Goal: Check status: Check status

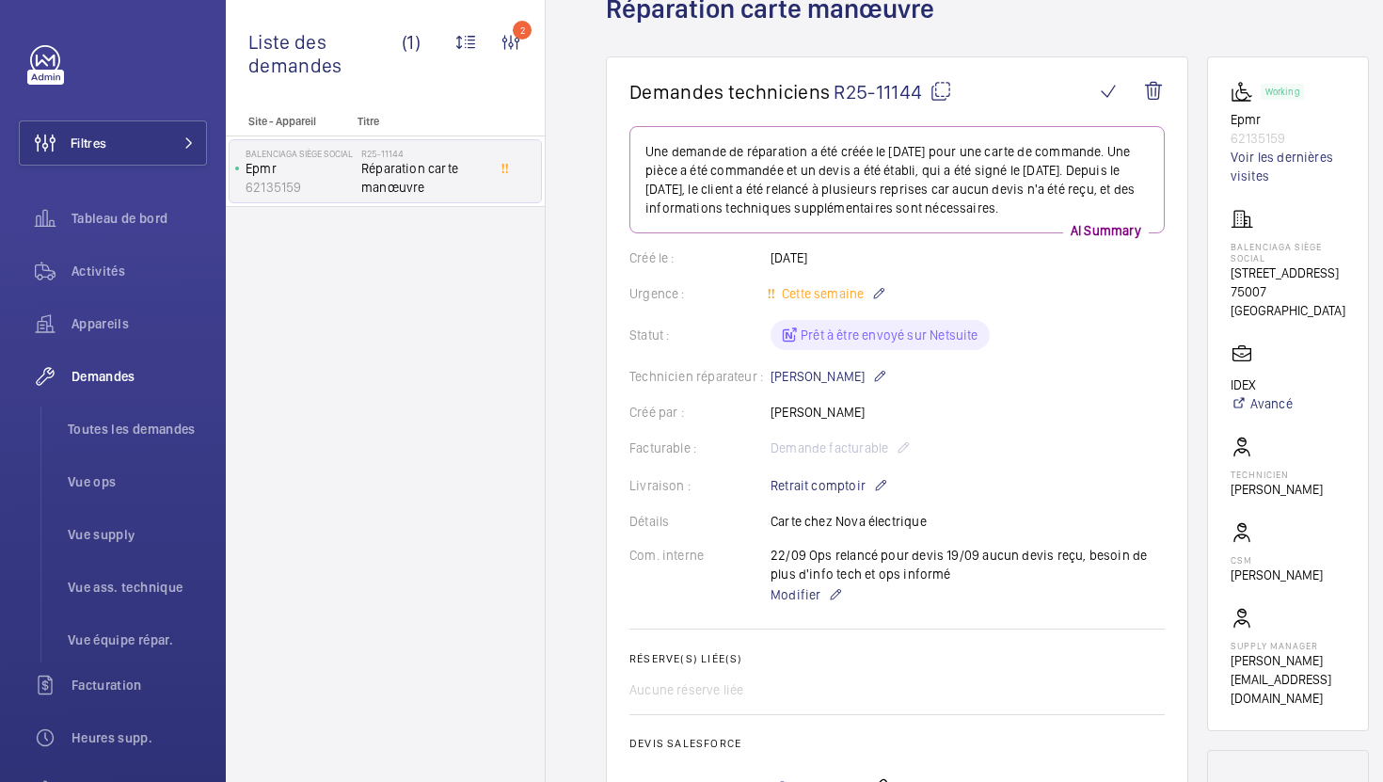
scroll to position [117, 0]
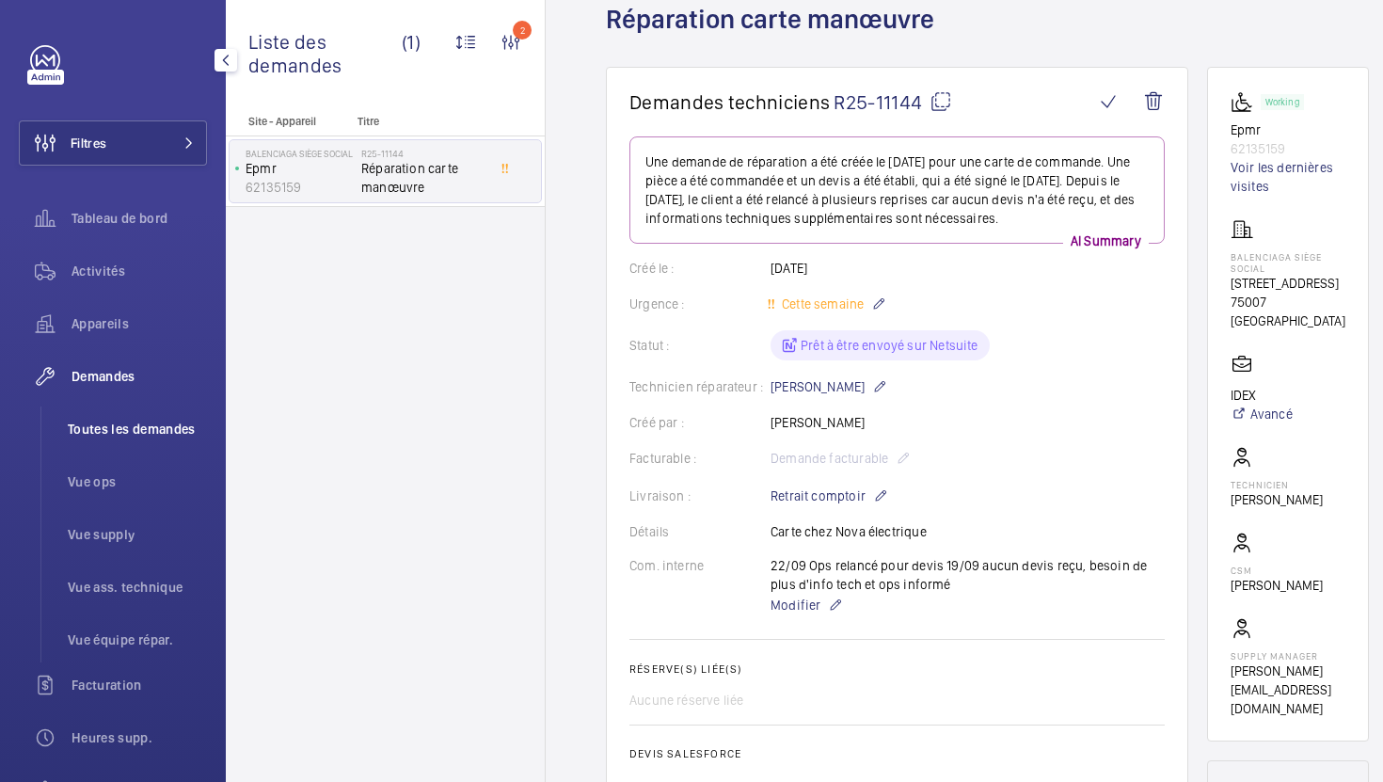
click at [163, 435] on span "Toutes les demandes" at bounding box center [137, 429] width 139 height 19
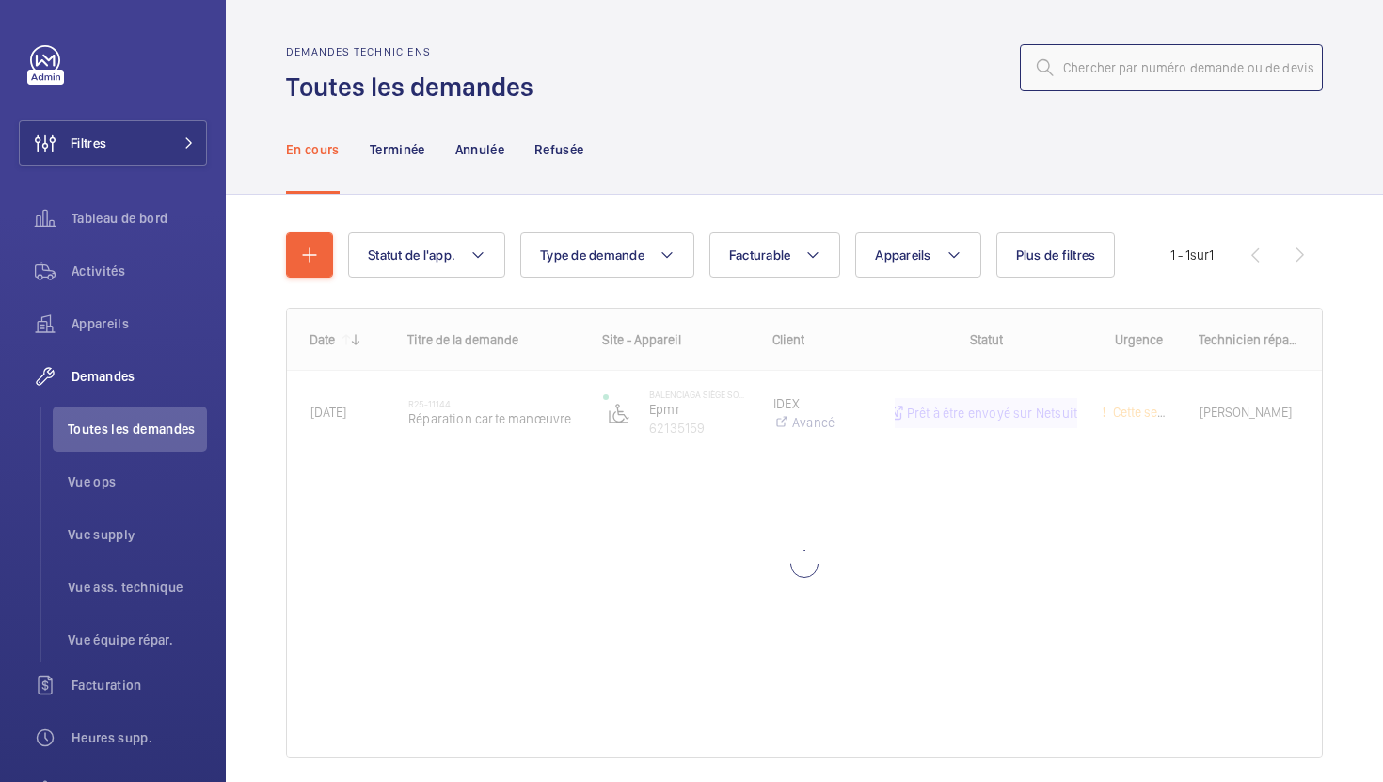
click at [1204, 72] on input "text" at bounding box center [1171, 67] width 303 height 47
paste input "R25-11392)"
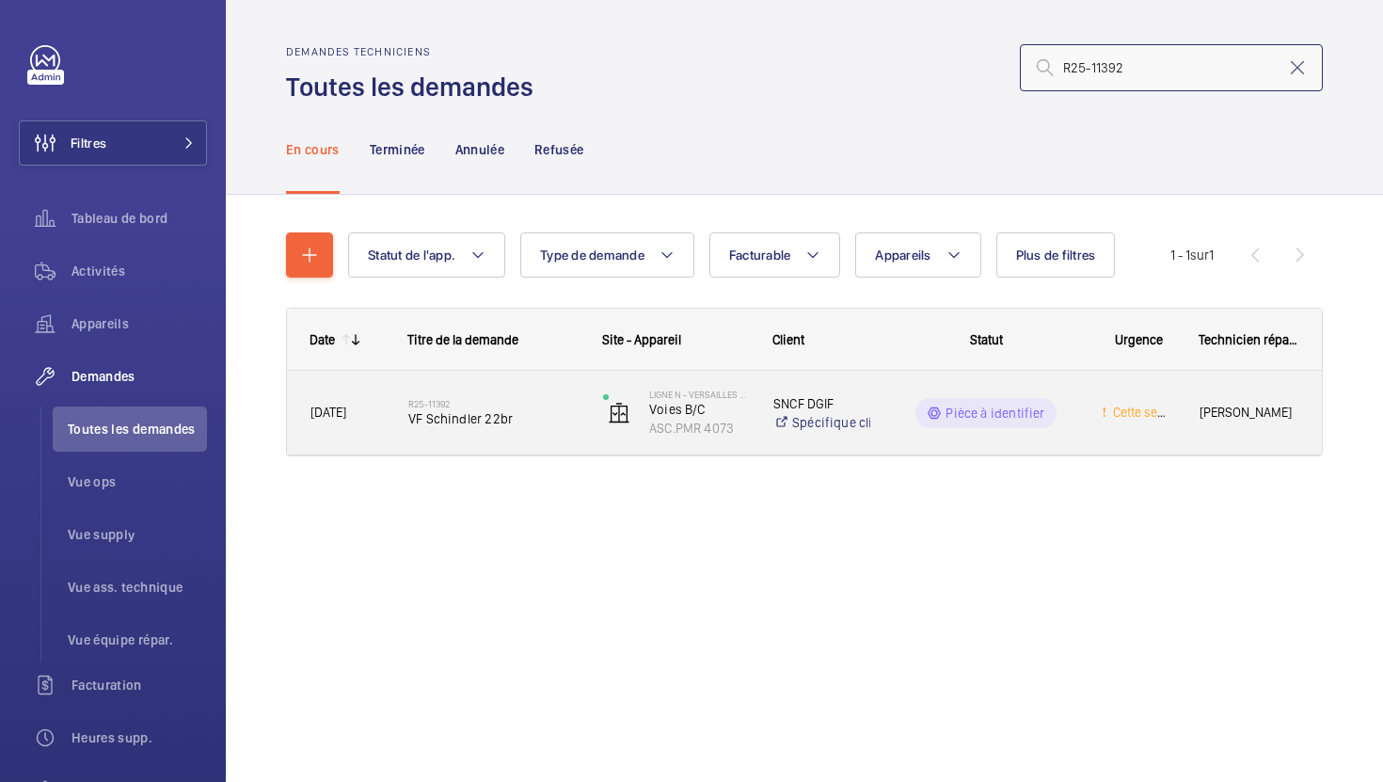
type input "R25-11392"
click at [523, 445] on div "R25-11392 VF Schindler 22br" at bounding box center [482, 413] width 193 height 85
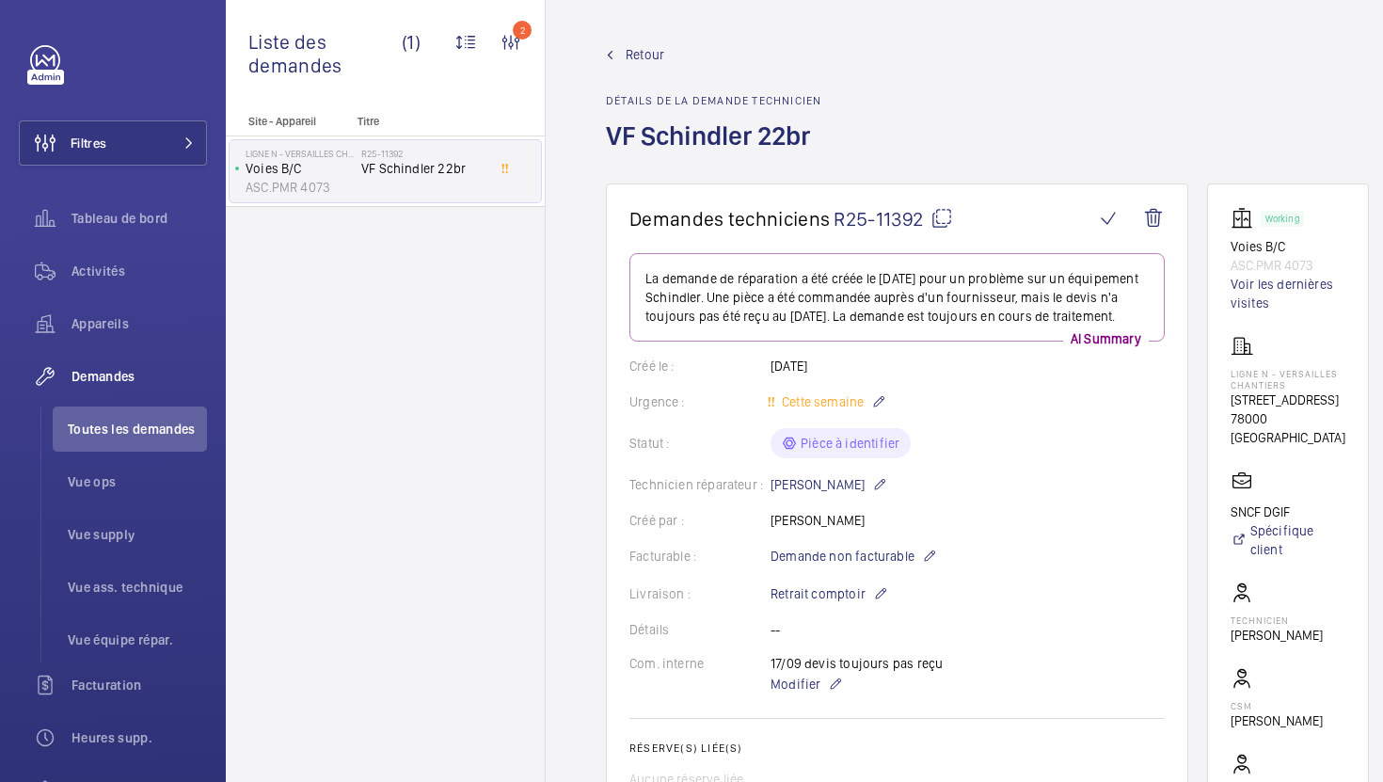
click at [938, 213] on mat-icon at bounding box center [942, 218] width 23 height 23
drag, startPoint x: 1340, startPoint y: 441, endPoint x: 1231, endPoint y: 403, distance: 115.8
click at [1231, 403] on div "Ligne N - VERSAILLES CHANTIERS [STREET_ADDRESS]" at bounding box center [1288, 391] width 115 height 112
copy div "[STREET_ADDRESS]"
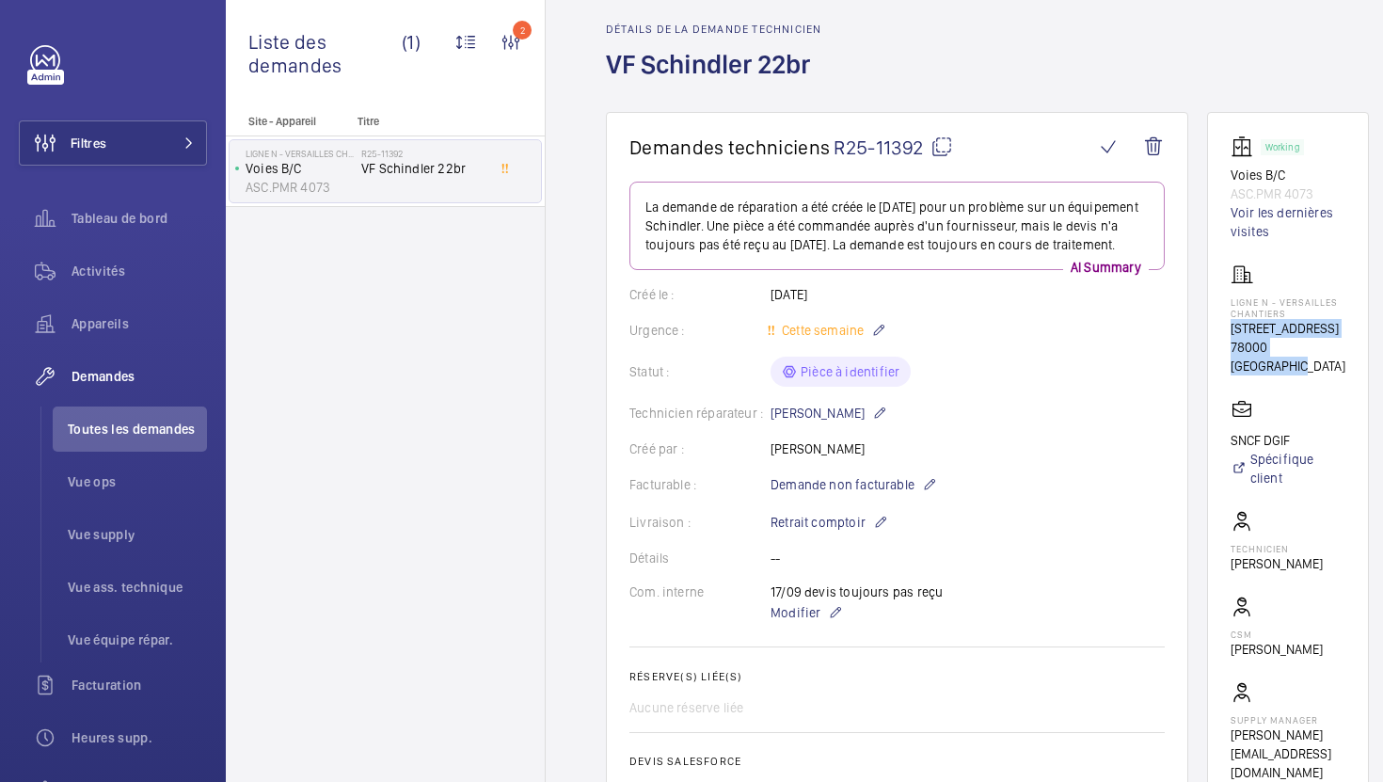
scroll to position [77, 0]
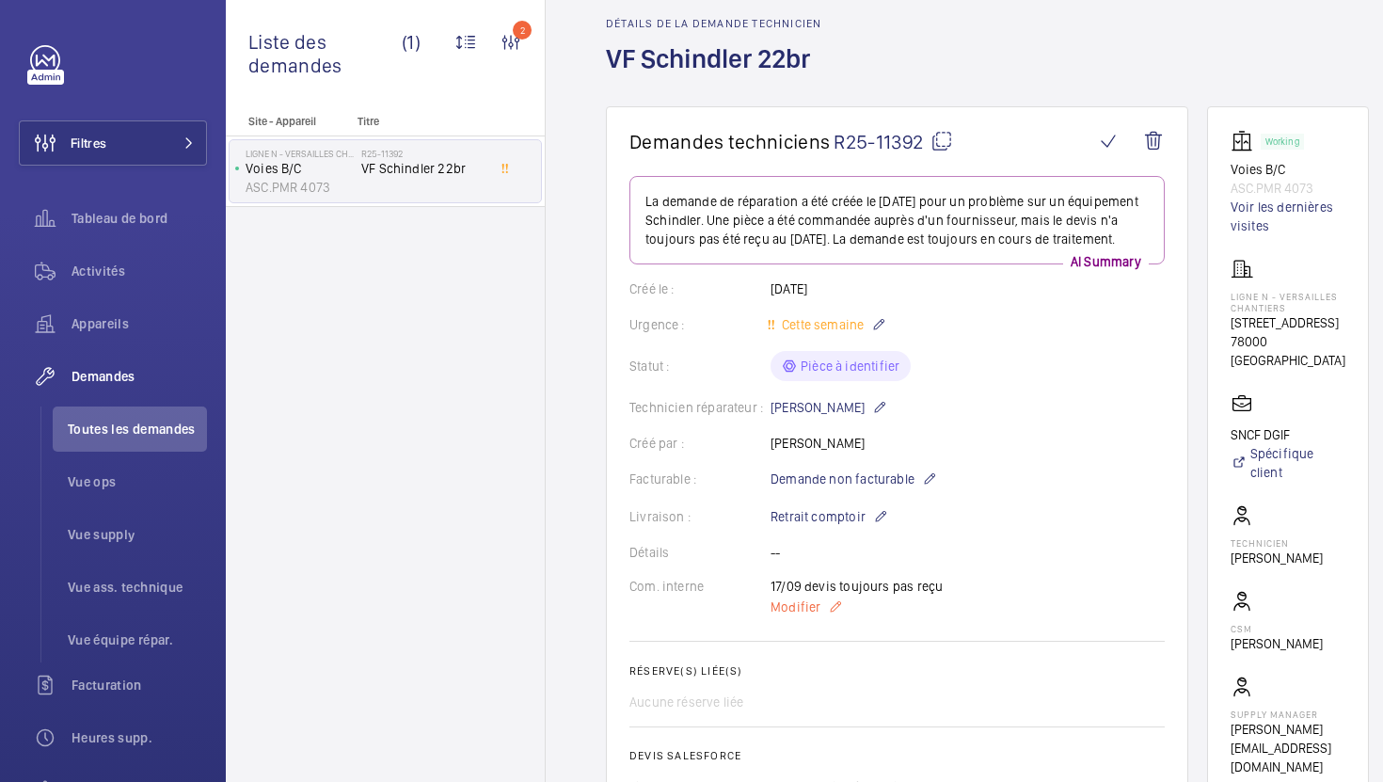
click at [779, 616] on span "Modifier" at bounding box center [796, 607] width 50 height 19
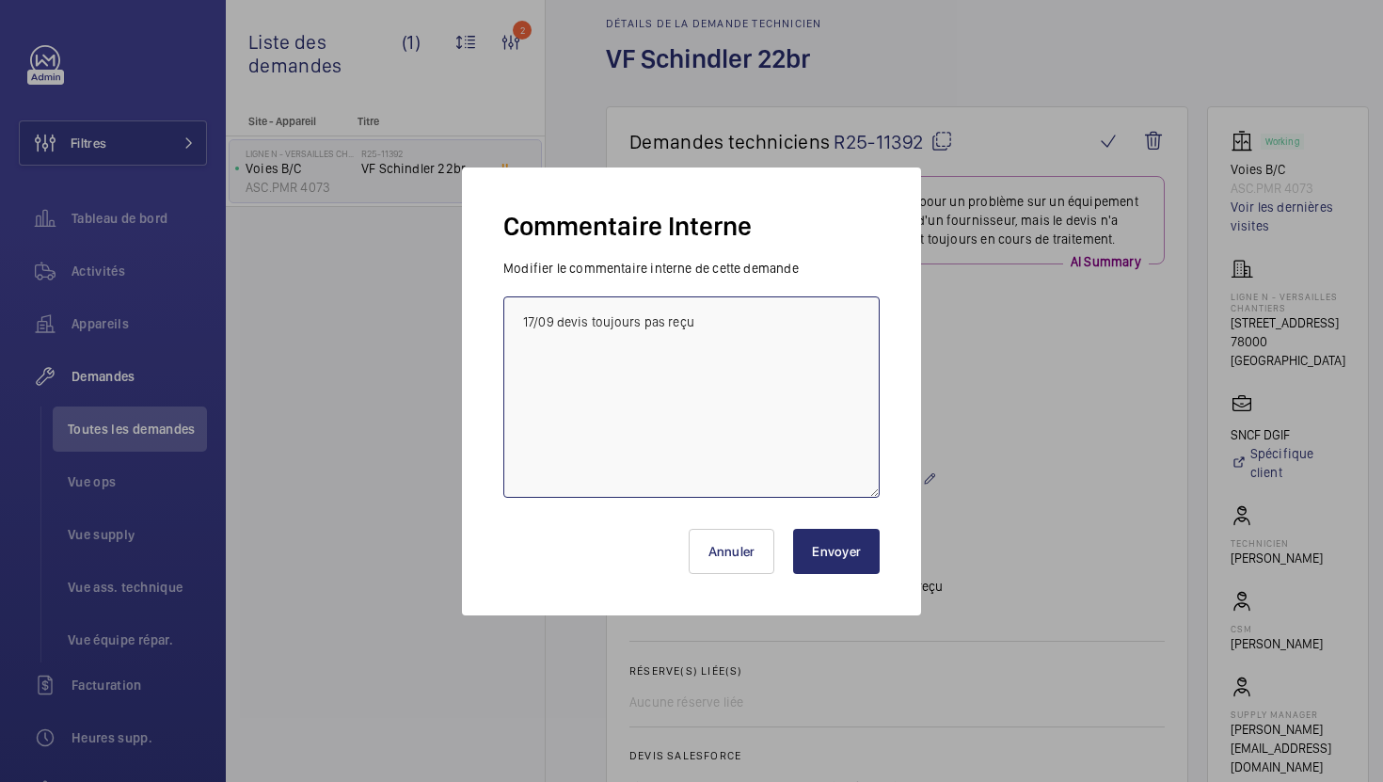
click at [520, 317] on textarea "17/09 devis toujours pas reçu" at bounding box center [692, 396] width 376 height 201
type textarea "23/09 devis reçu en attente validation ops 17/09 devis toujours pas reçu"
click at [821, 549] on button "Envoyer" at bounding box center [836, 551] width 87 height 45
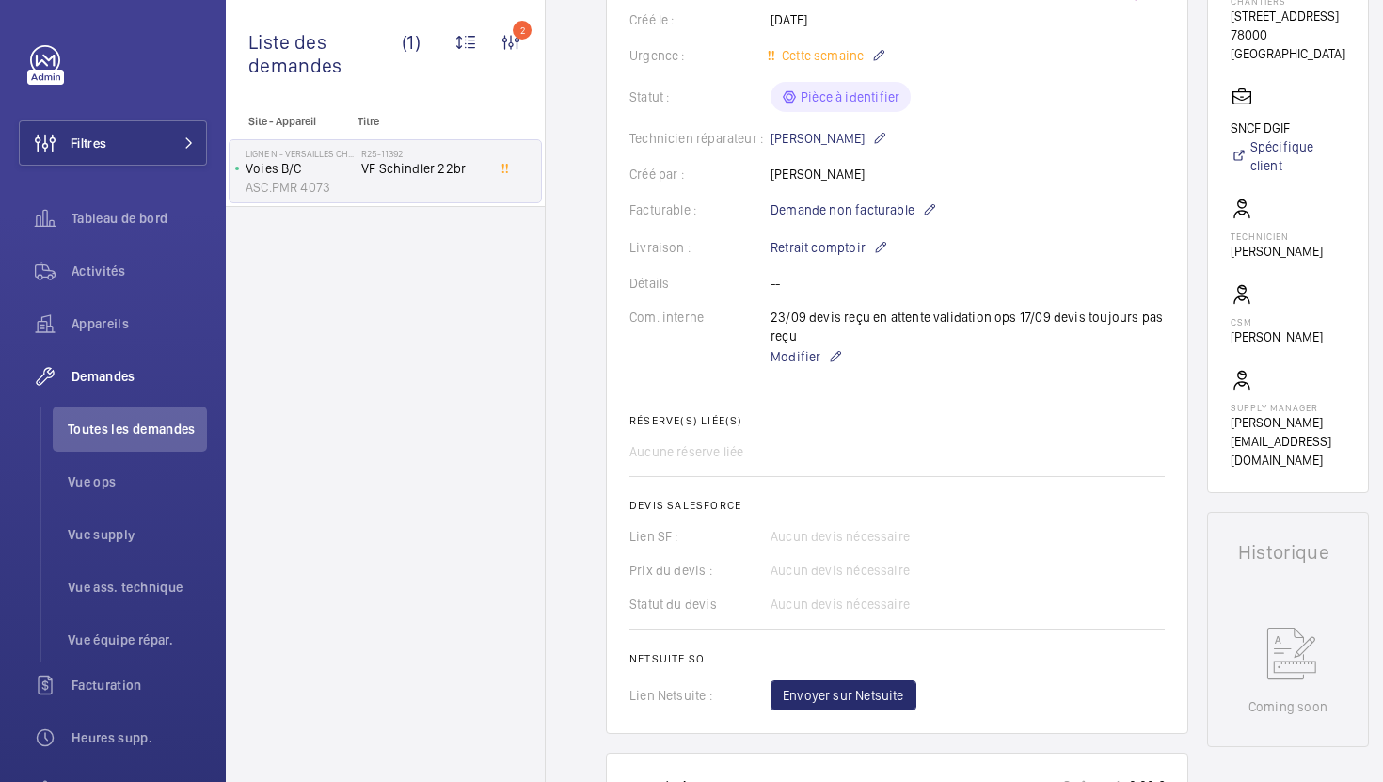
scroll to position [0, 0]
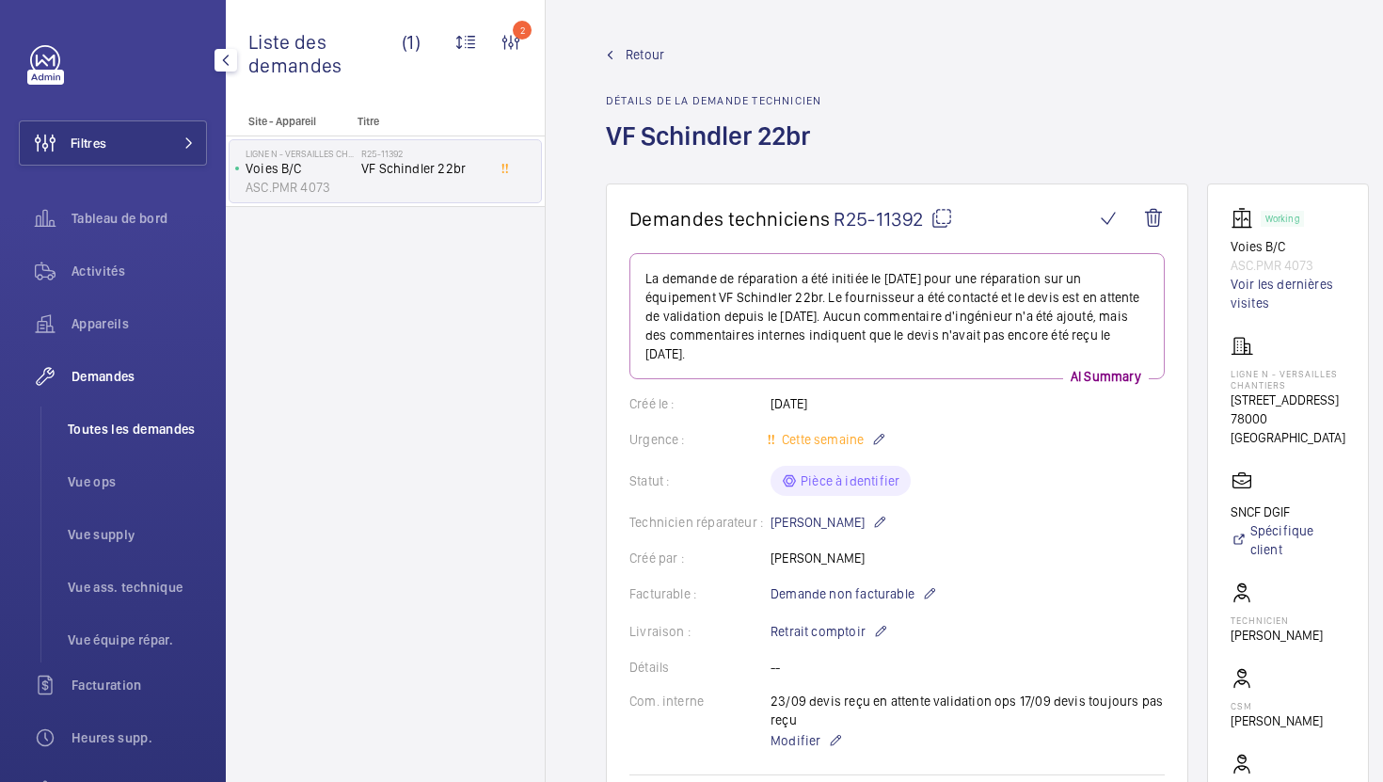
click at [160, 430] on span "Toutes les demandes" at bounding box center [137, 429] width 139 height 19
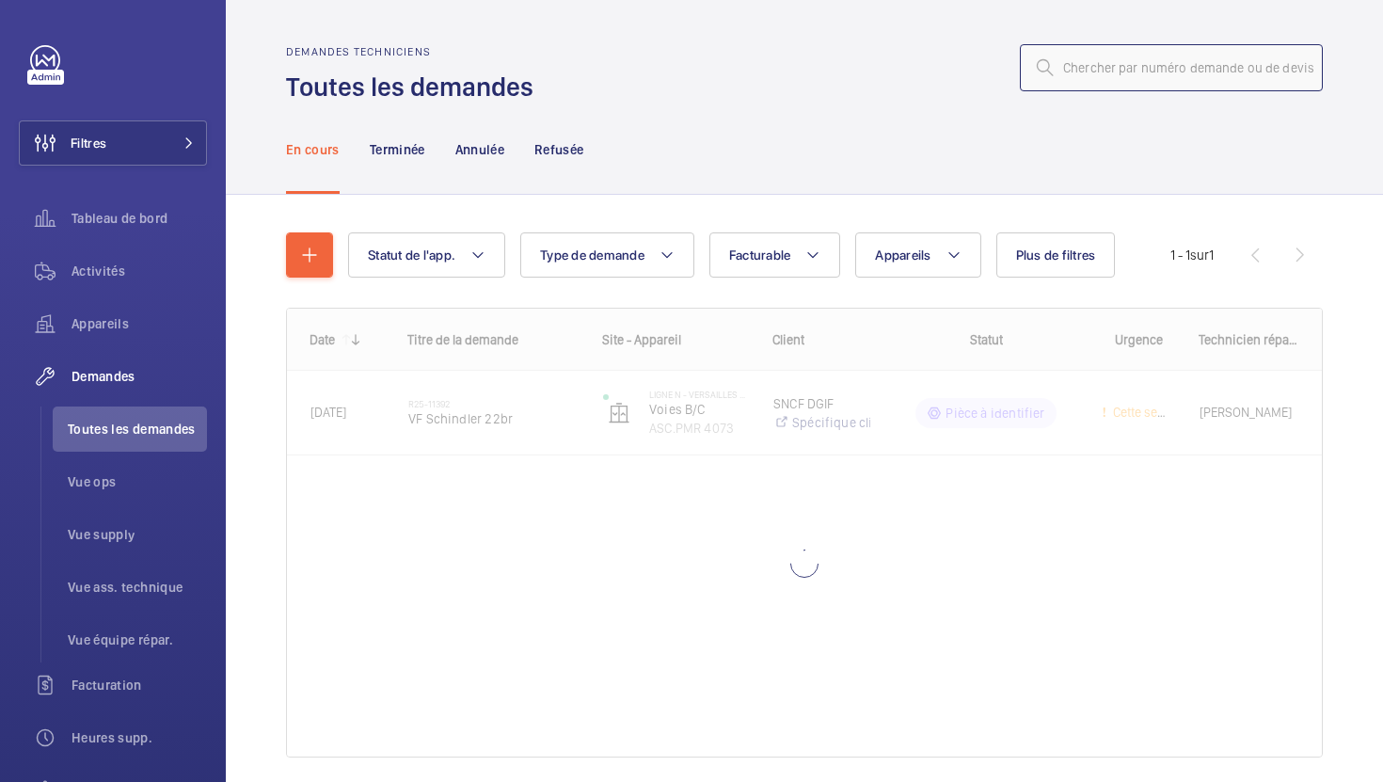
click at [1139, 46] on input "text" at bounding box center [1171, 67] width 303 height 47
paste input "R25-11395"
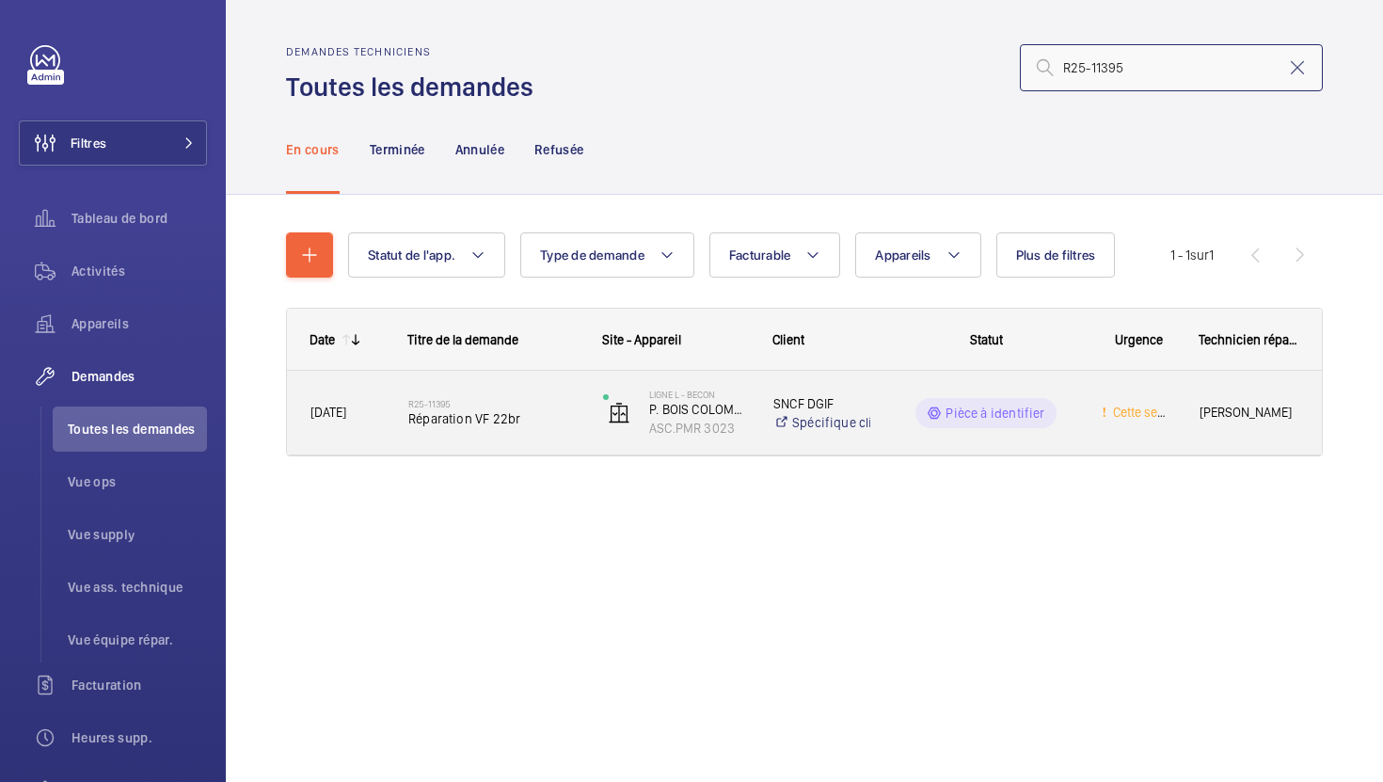
type input "R25-11395"
click at [542, 450] on div "R25-11395 Réparation VF 22br" at bounding box center [482, 413] width 193 height 85
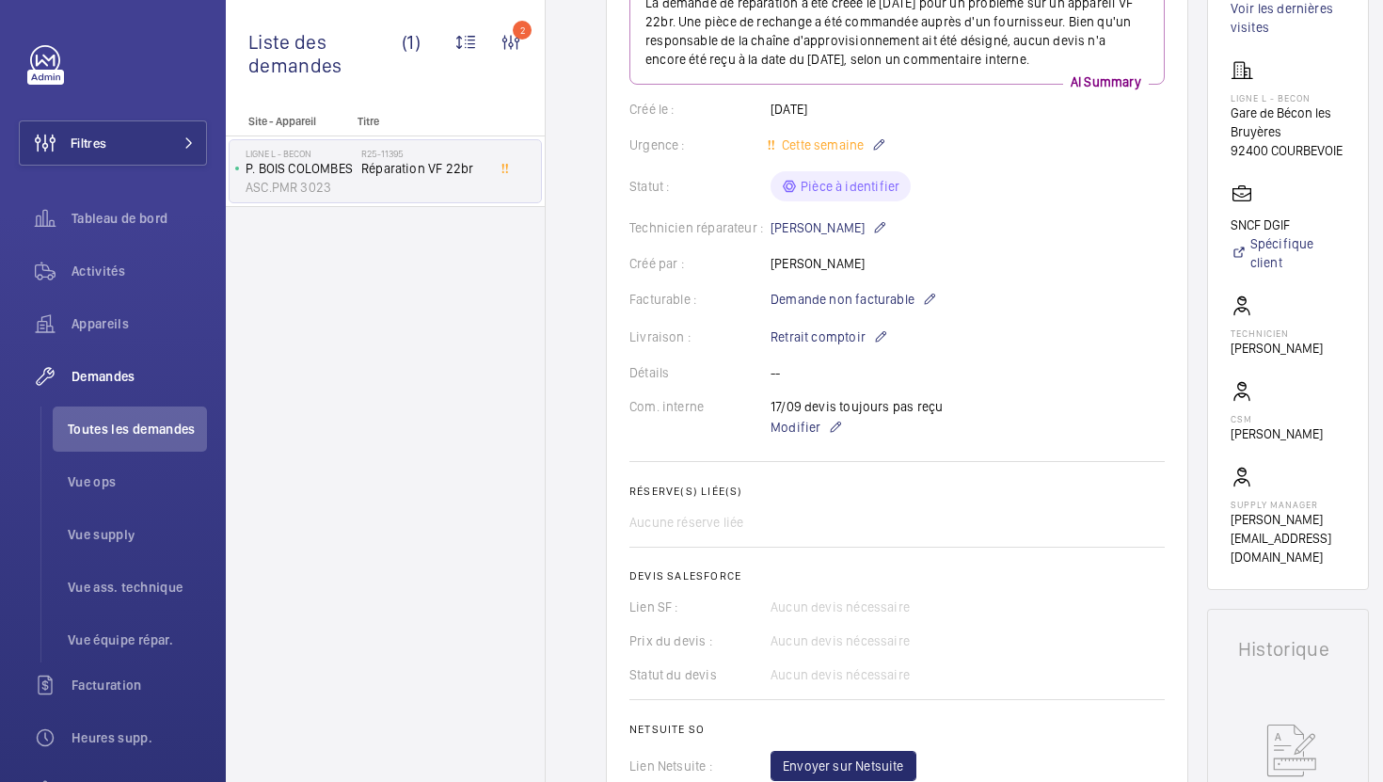
scroll to position [356, 0]
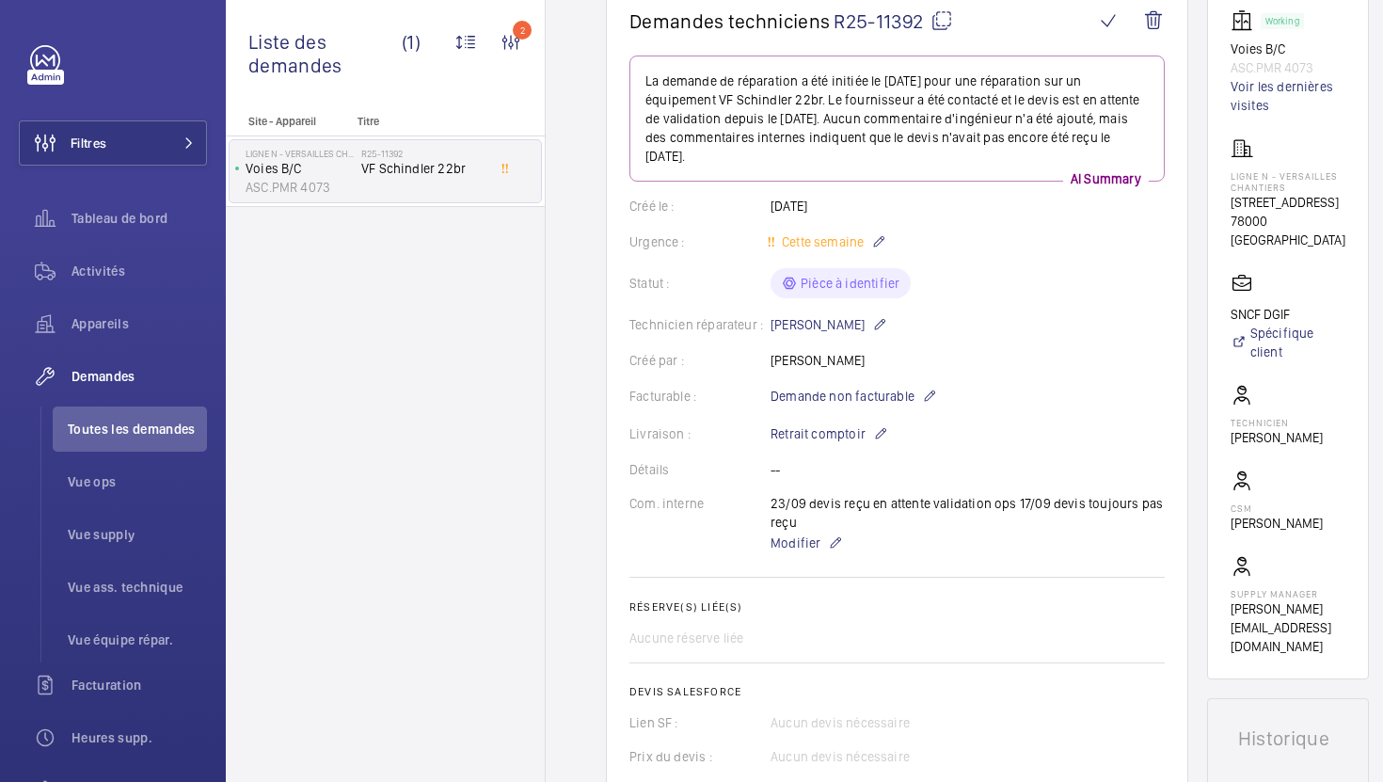
scroll to position [259, 0]
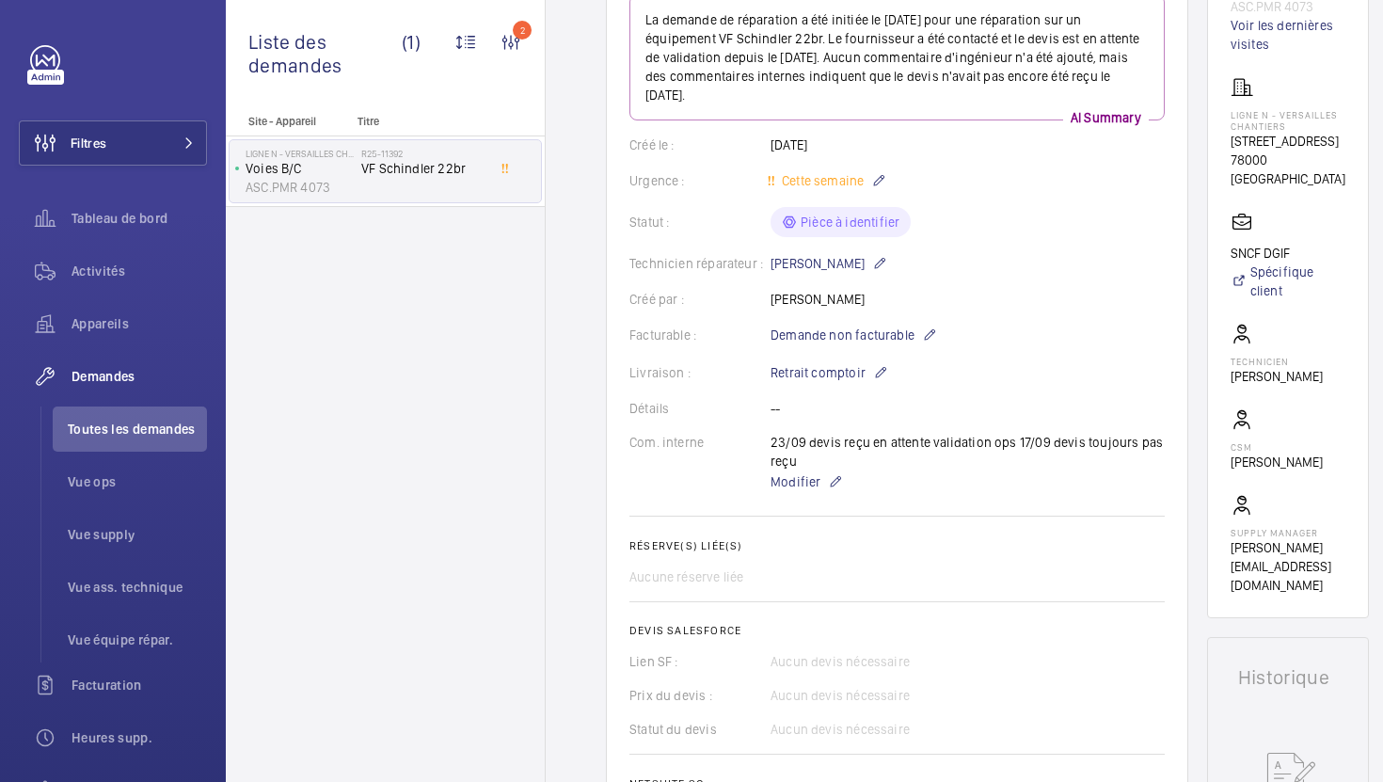
drag, startPoint x: 768, startPoint y: 444, endPoint x: 1009, endPoint y: 449, distance: 241.0
click at [1009, 449] on div "Com. interne 23/09 devis reçu en attente validation ops 17/09 devis toujours pa…" at bounding box center [898, 463] width 536 height 60
copy div "23/09 devis reçu en attente validation ops"
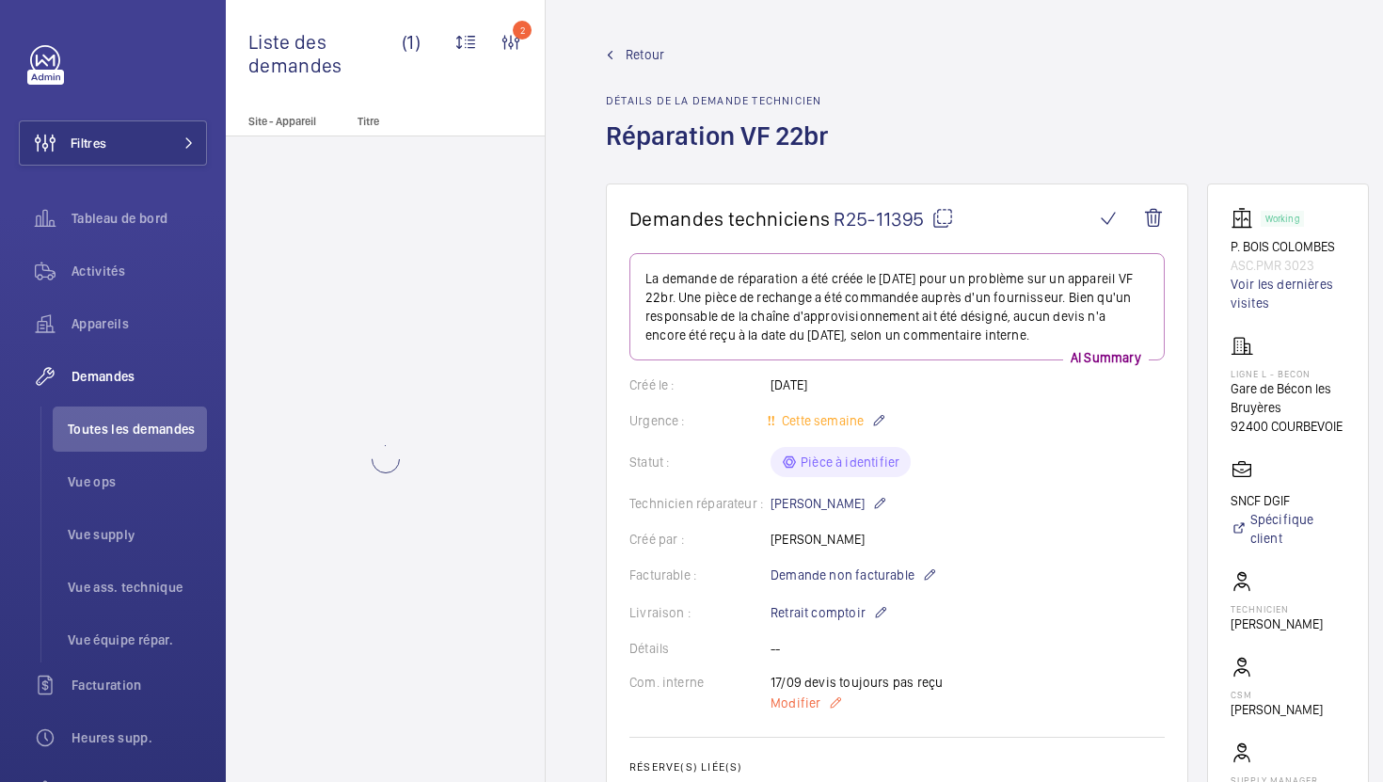
click at [789, 703] on span "Modifier" at bounding box center [796, 703] width 50 height 19
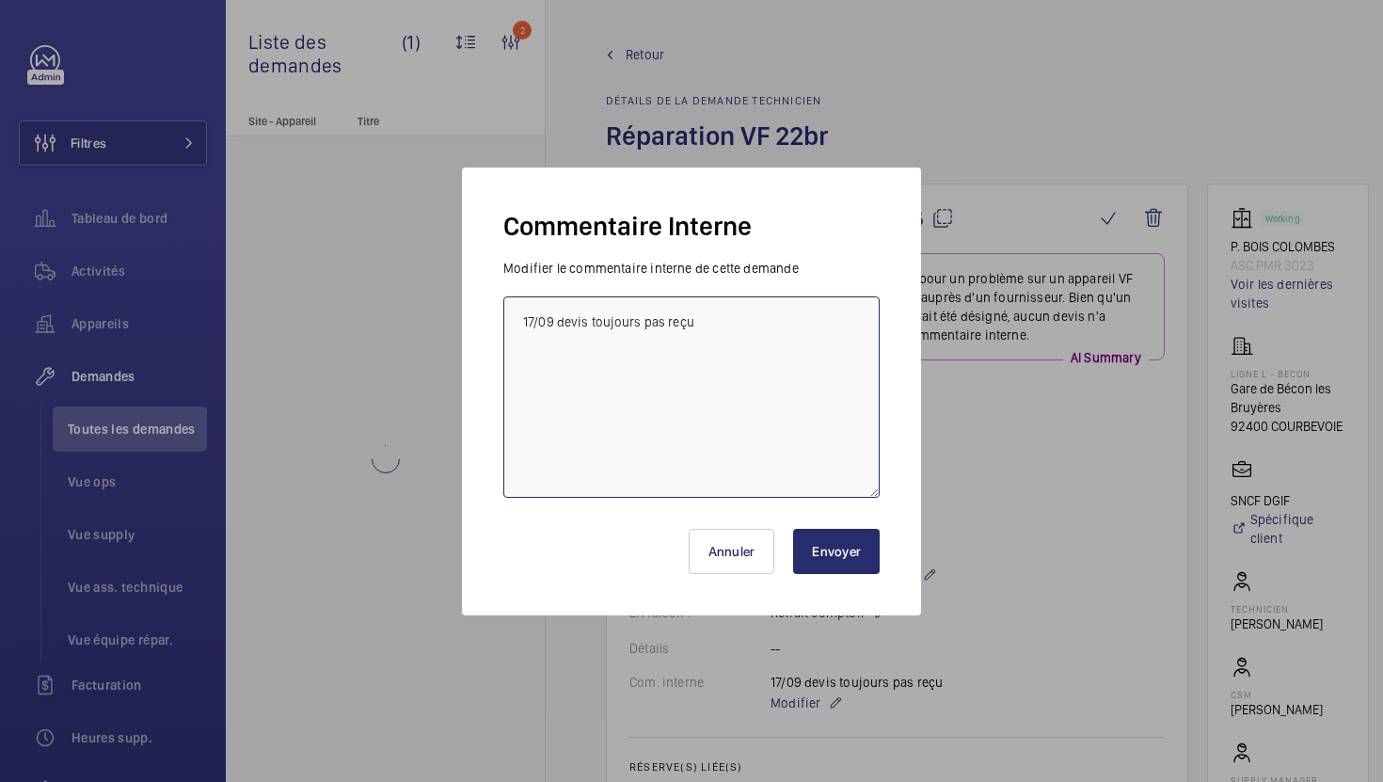
click at [520, 325] on textarea "17/09 devis toujours pas reçu" at bounding box center [692, 396] width 376 height 201
paste textarea "23/09 devis reçu en attente validation ops"
click at [521, 339] on textarea "23/09 devis reçu en attente validation ops 17/09 devis toujours pas reçu" at bounding box center [692, 396] width 376 height 201
type textarea "23/09 devis reçu en attente validation ops 17/09 devis toujours pas reçu"
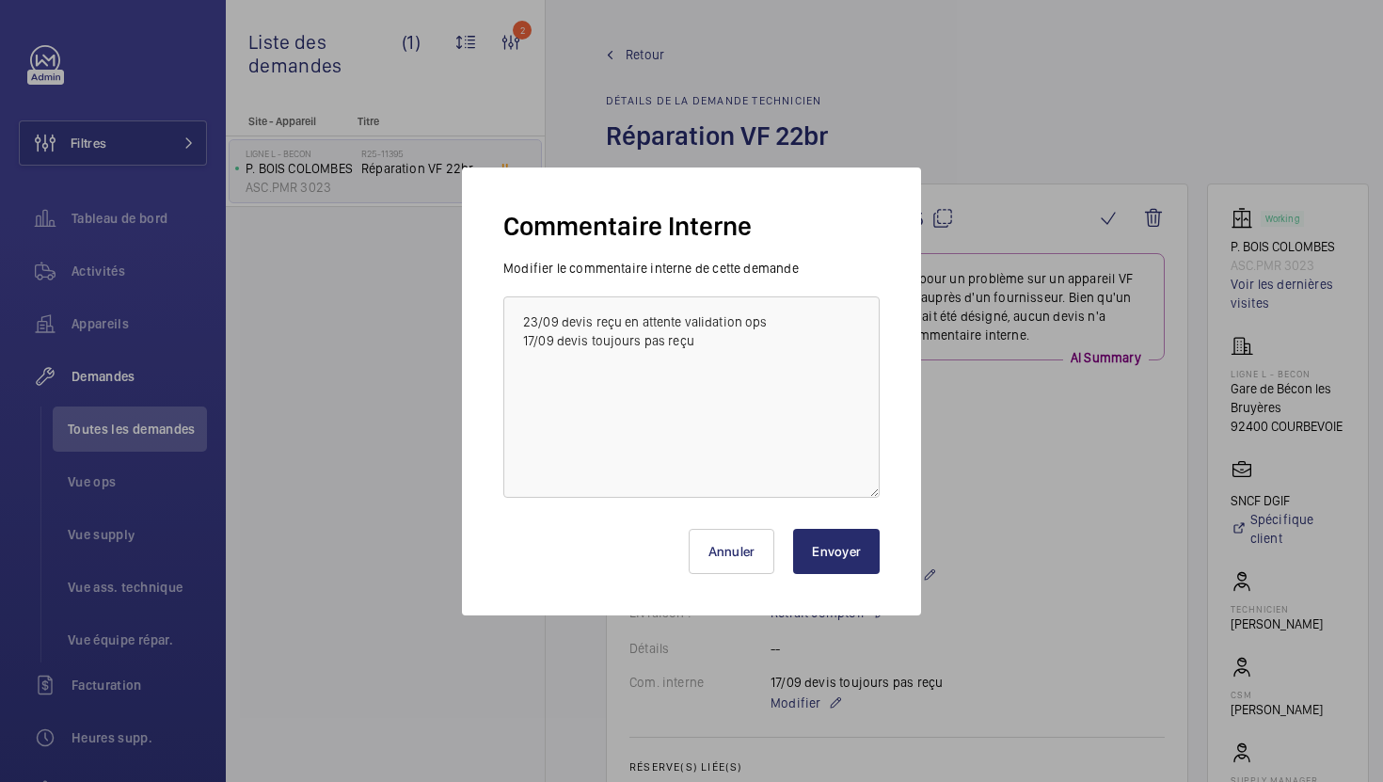
click at [840, 549] on button "Envoyer" at bounding box center [836, 551] width 87 height 45
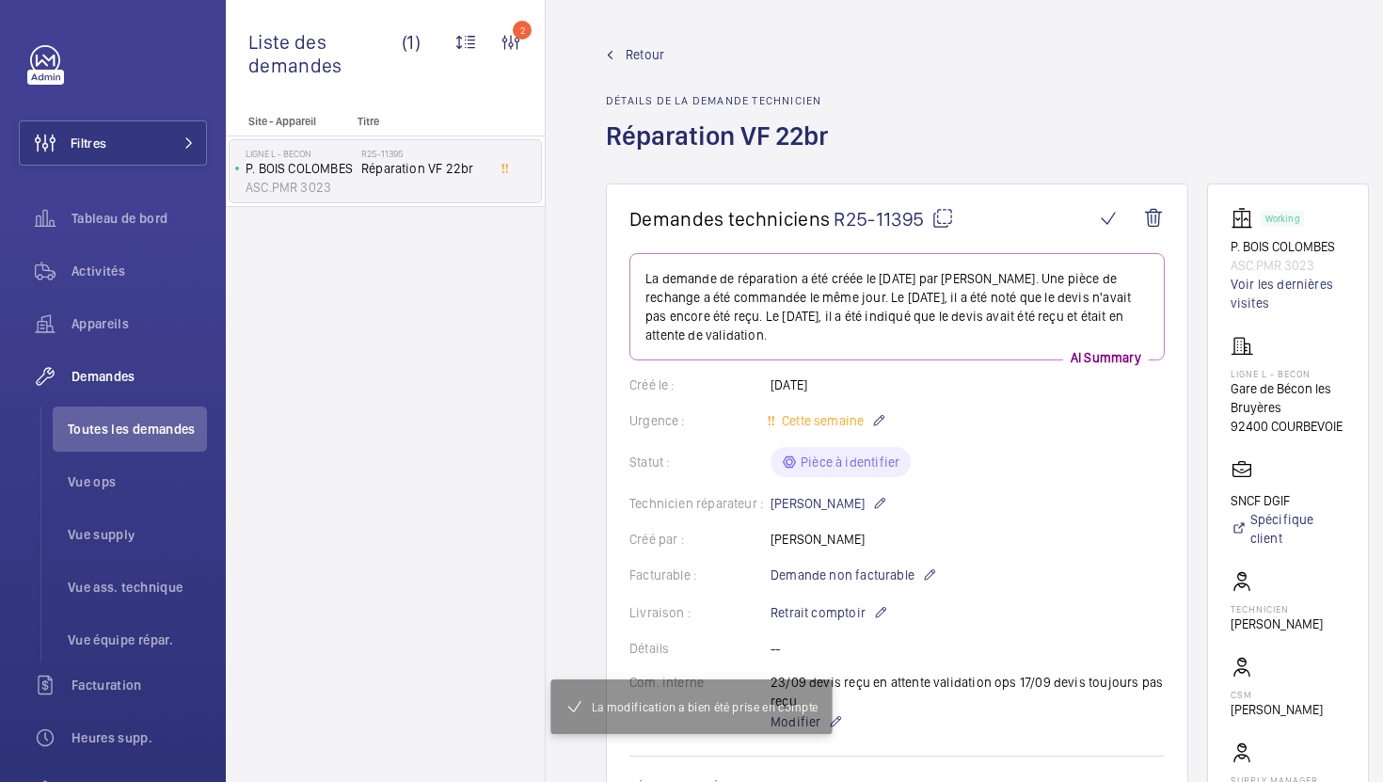
click at [943, 225] on mat-icon at bounding box center [943, 218] width 23 height 23
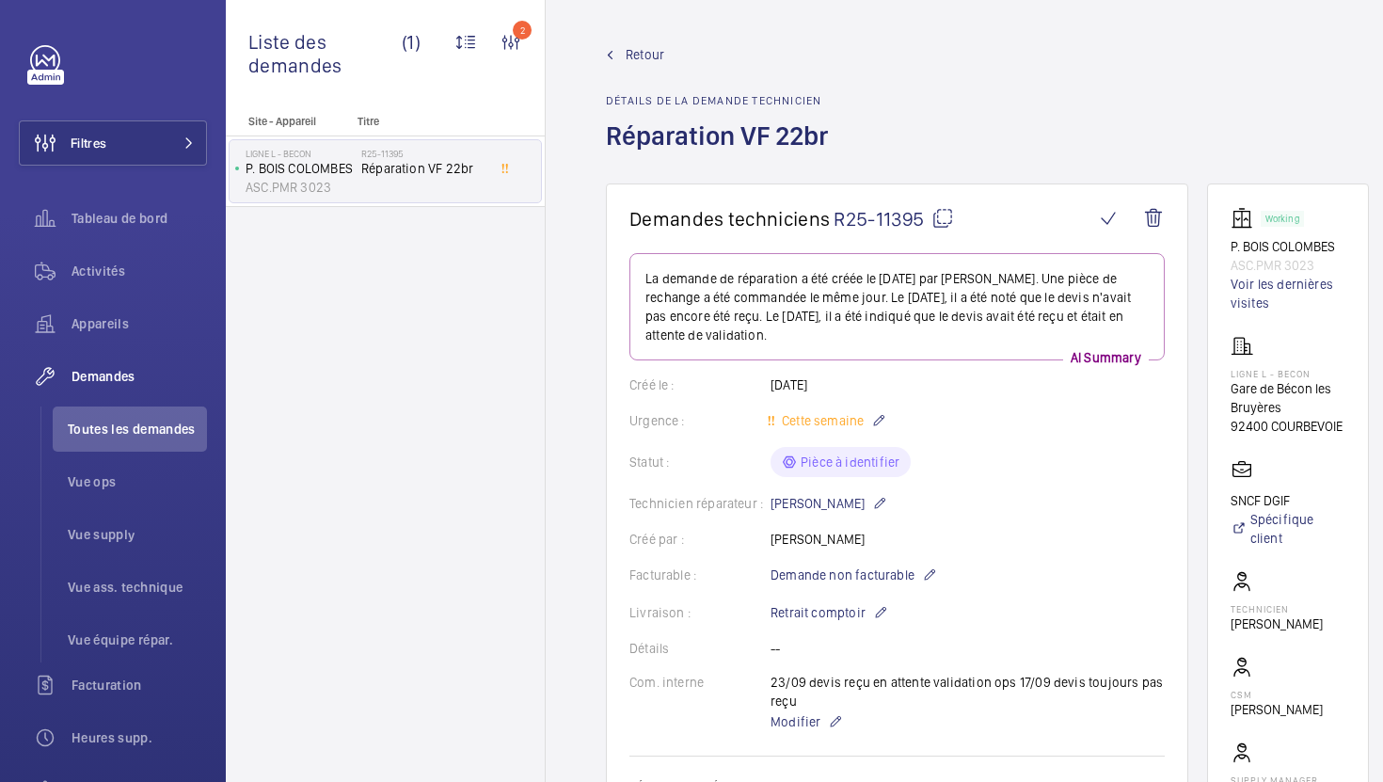
drag, startPoint x: 1355, startPoint y: 424, endPoint x: 1204, endPoint y: 389, distance: 155.5
copy div "Gare de Bécon les Bruyères 92400 [GEOGRAPHIC_DATA]"
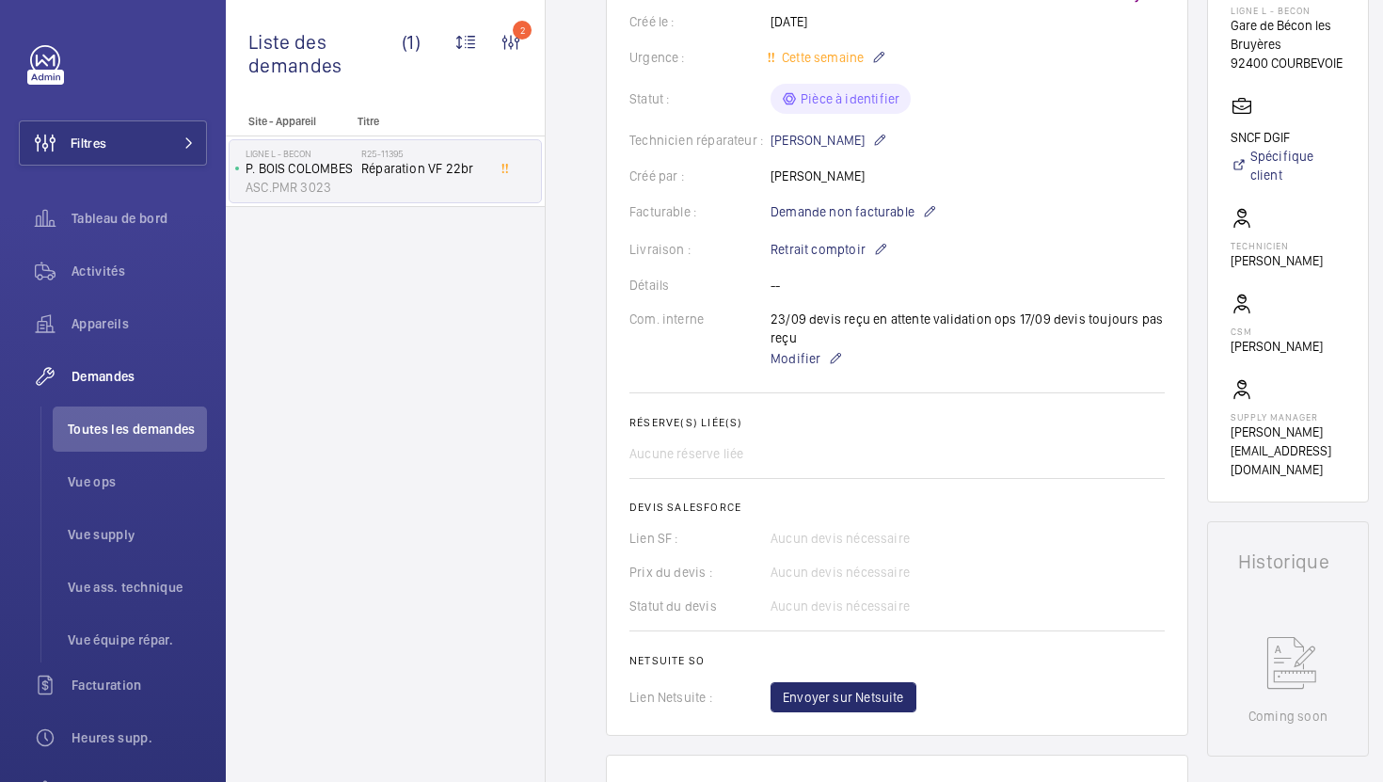
scroll to position [375, 0]
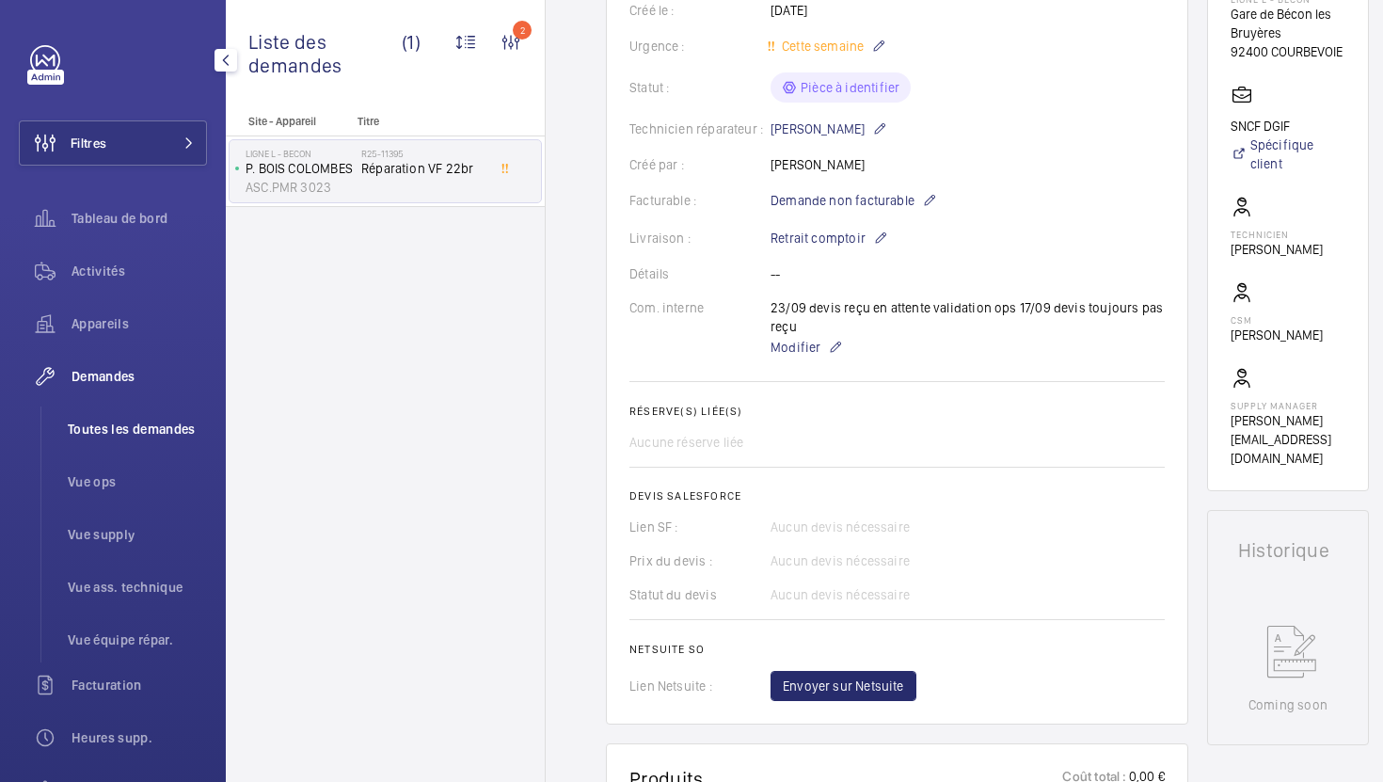
click at [163, 432] on span "Toutes les demandes" at bounding box center [137, 429] width 139 height 19
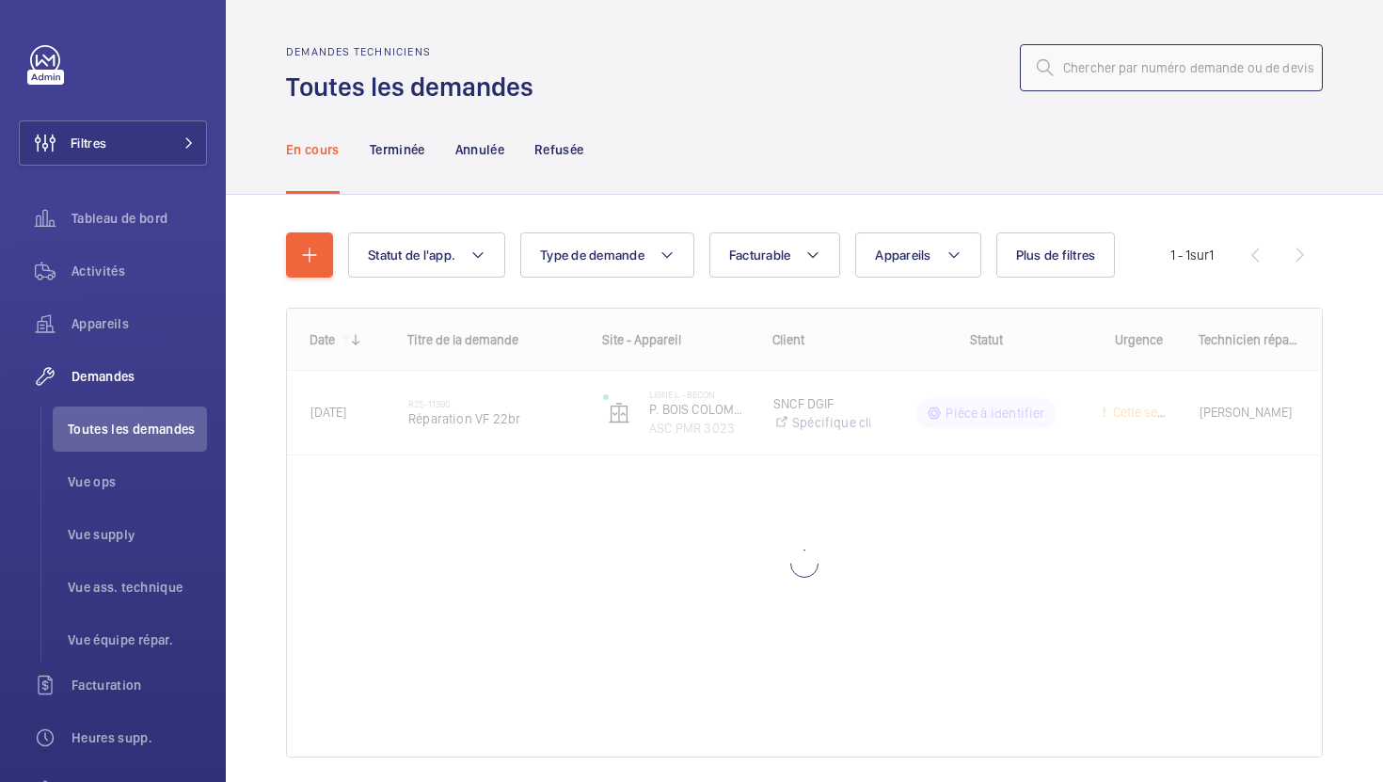
click at [1105, 72] on input "text" at bounding box center [1171, 67] width 303 height 47
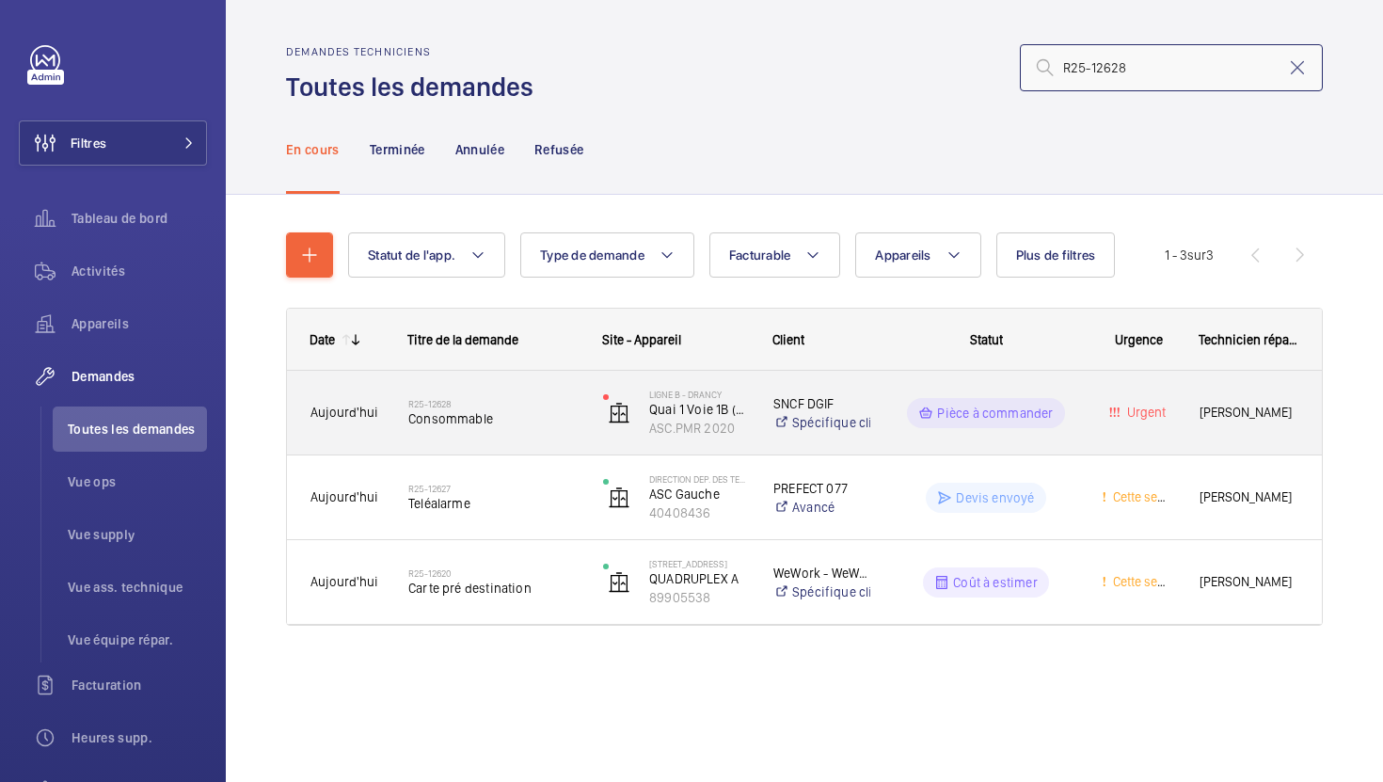
type input "R25-12628"
click at [548, 430] on div "R25-12628 Consommable" at bounding box center [493, 413] width 170 height 55
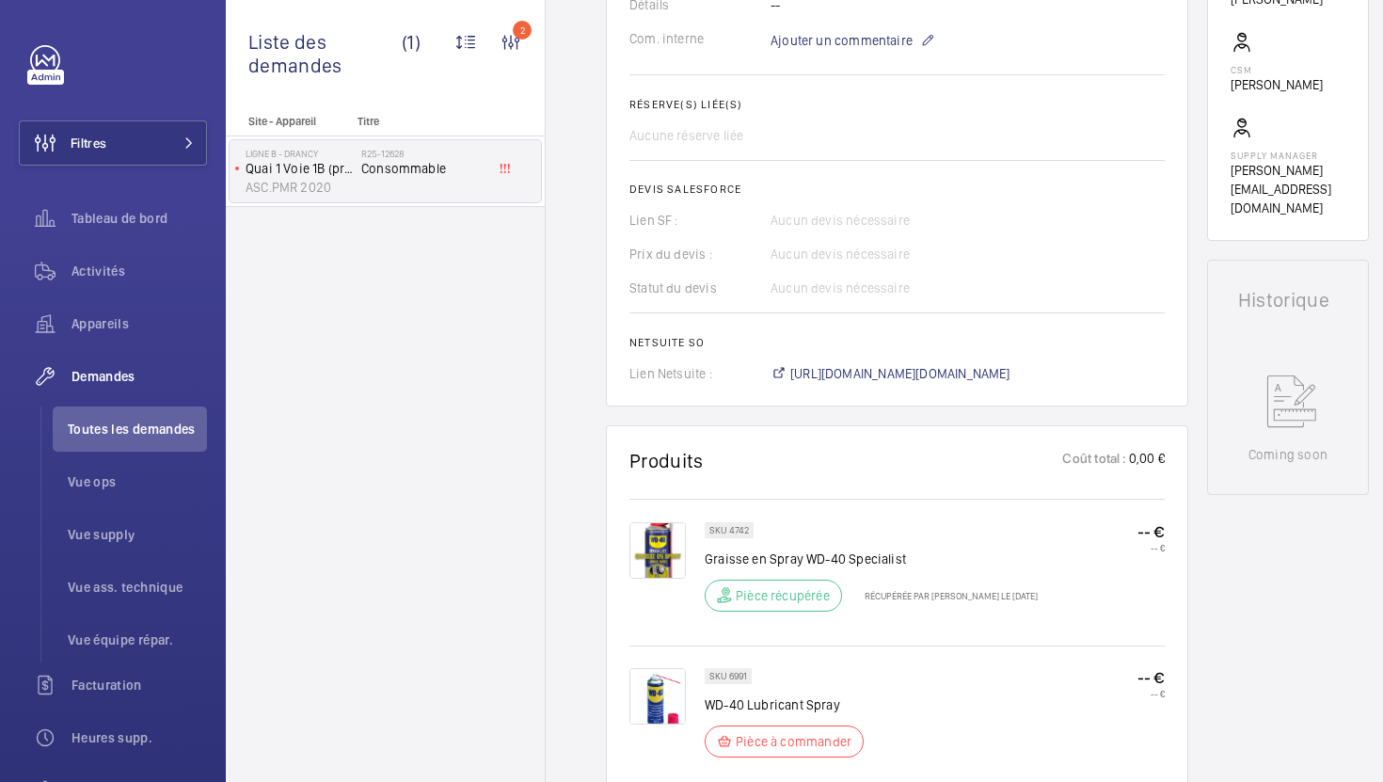
scroll to position [626, 0]
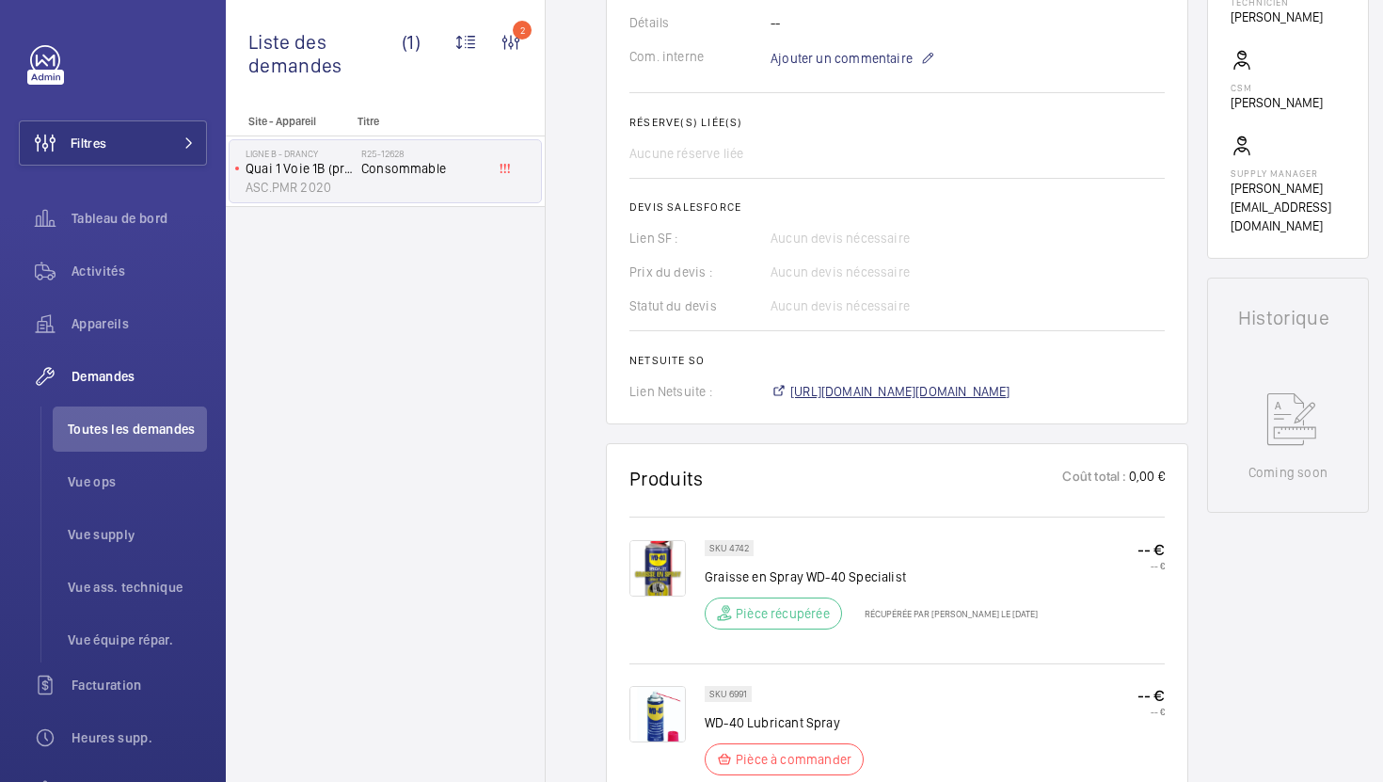
click at [963, 398] on span "[URL][DOMAIN_NAME][DOMAIN_NAME]" at bounding box center [901, 391] width 220 height 19
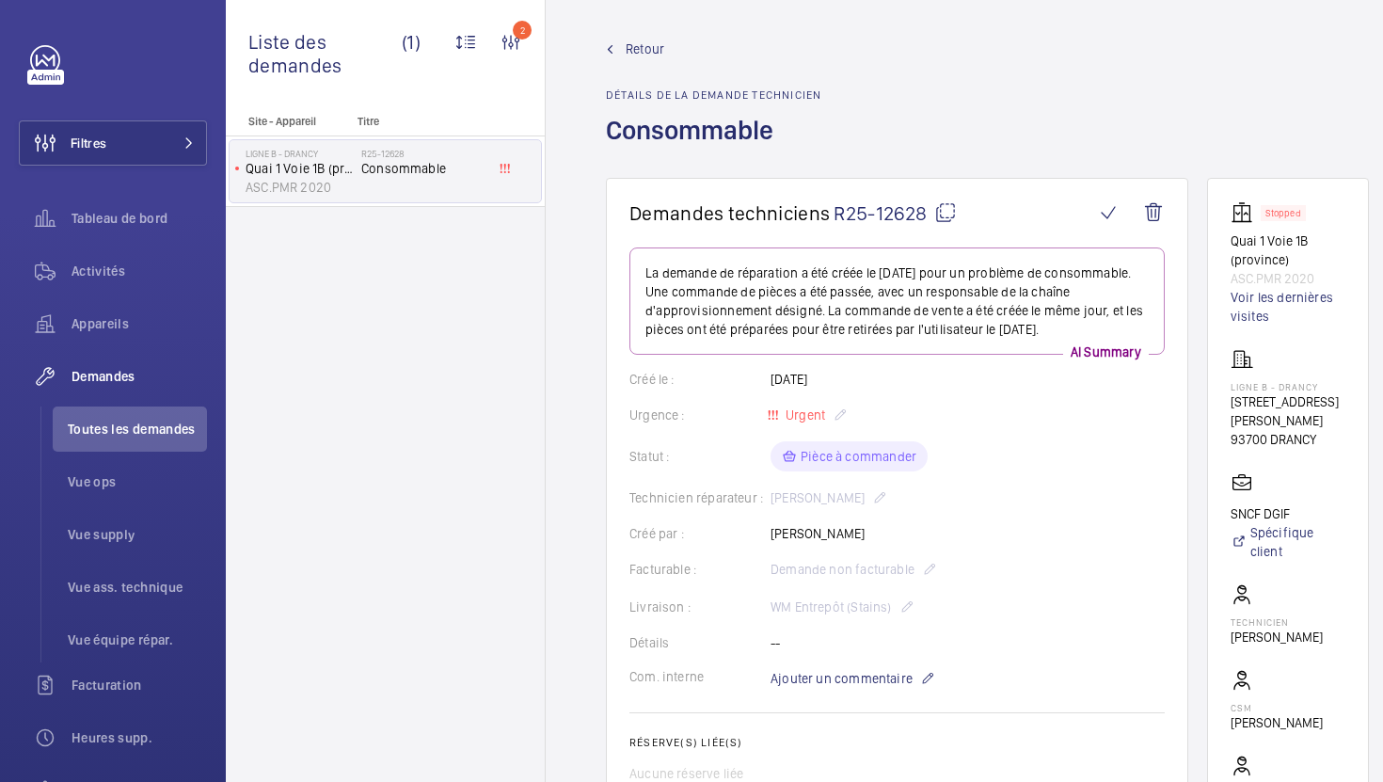
scroll to position [0, 0]
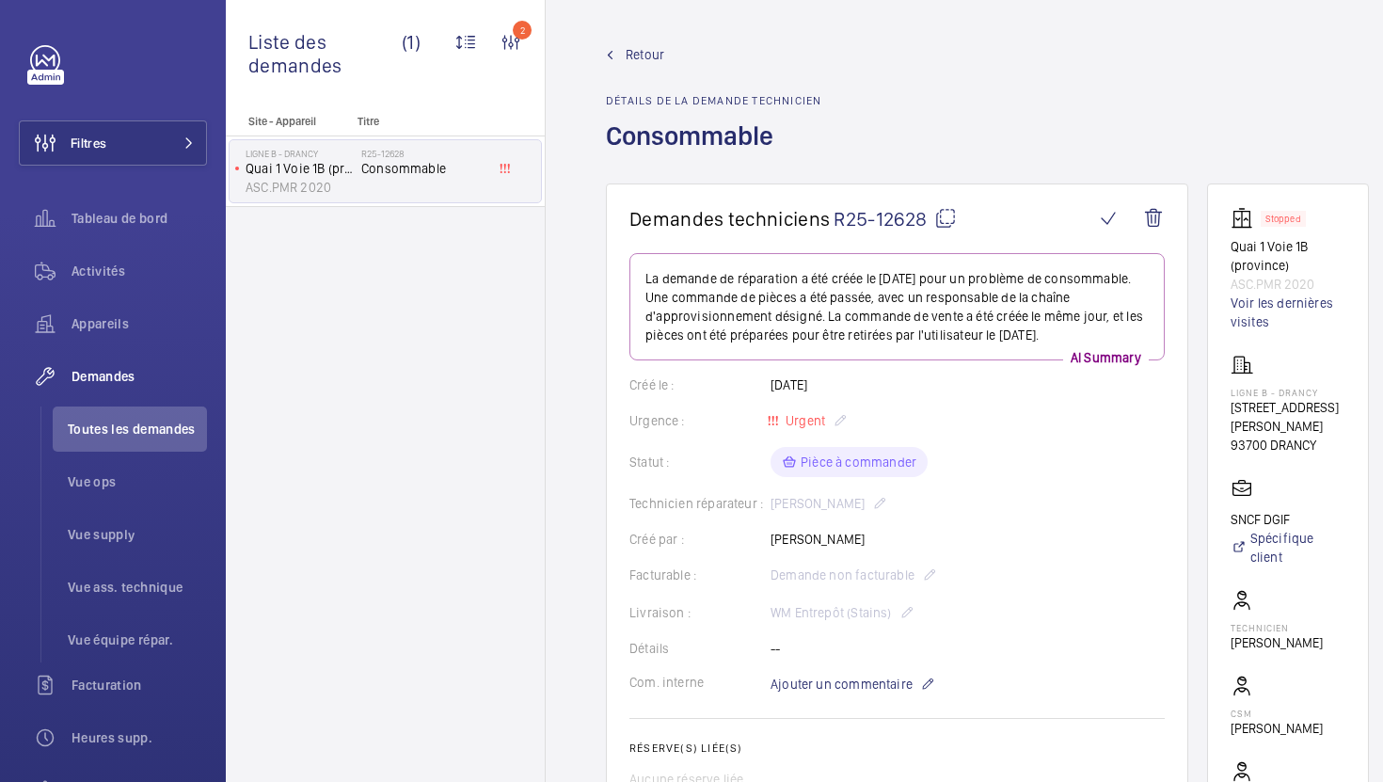
click at [949, 218] on mat-icon at bounding box center [946, 218] width 23 height 23
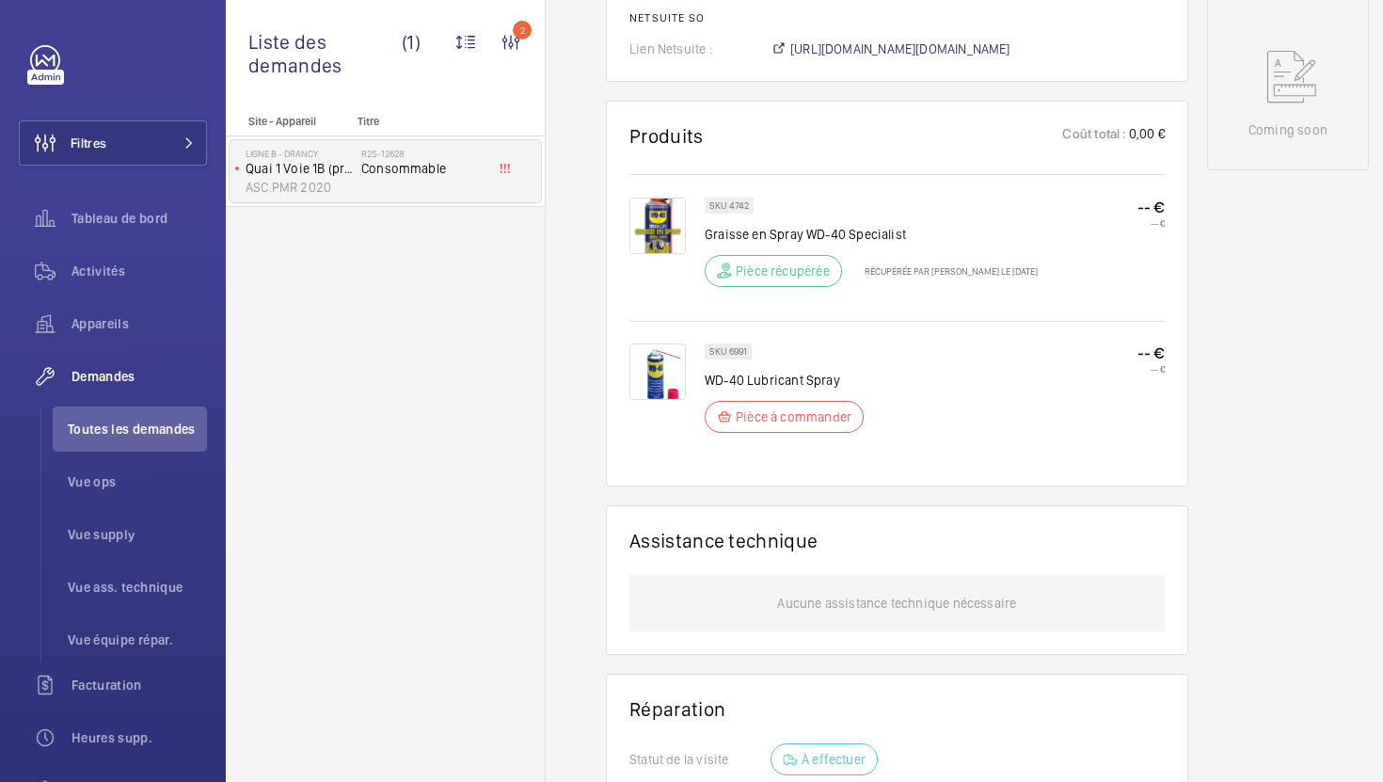
scroll to position [817, 0]
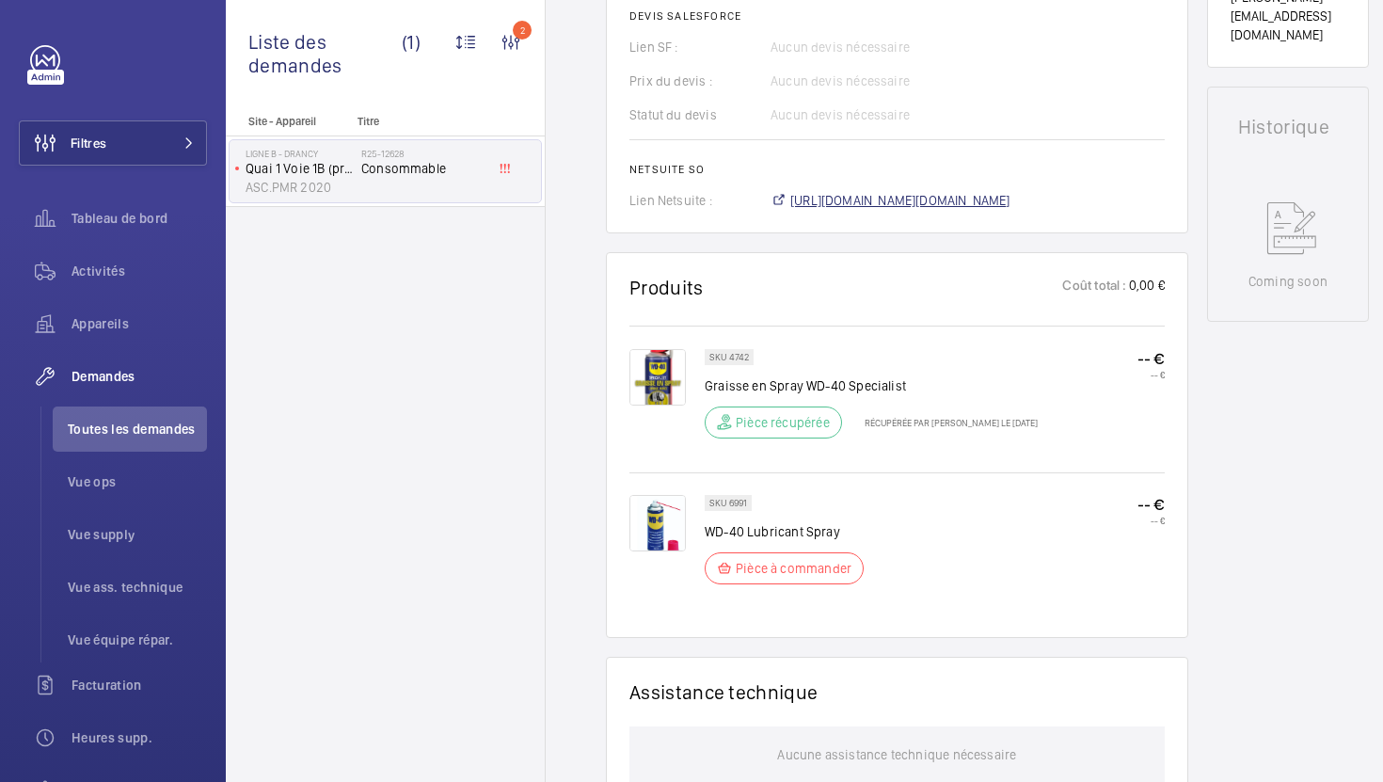
click at [913, 208] on span "[URL][DOMAIN_NAME][DOMAIN_NAME]" at bounding box center [901, 200] width 220 height 19
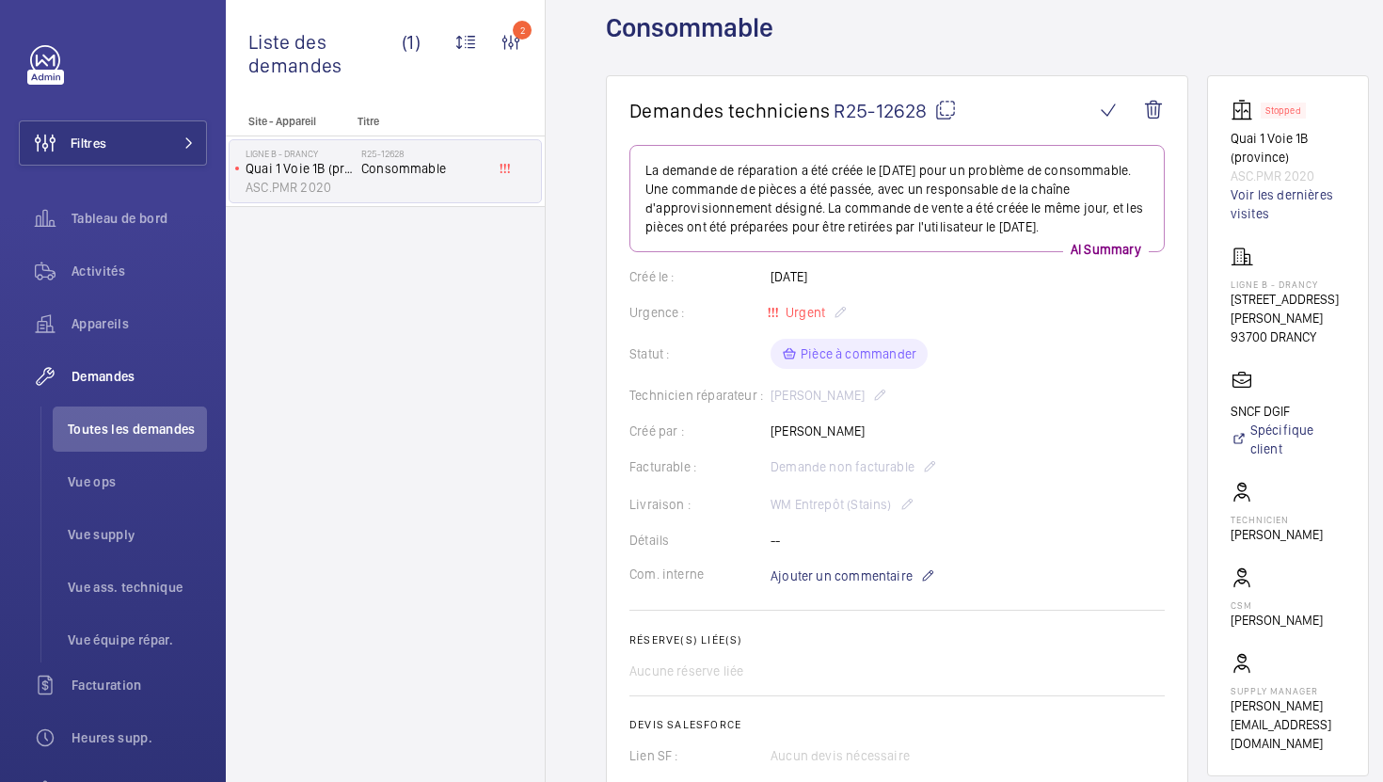
scroll to position [0, 0]
